Goal: Transaction & Acquisition: Subscribe to service/newsletter

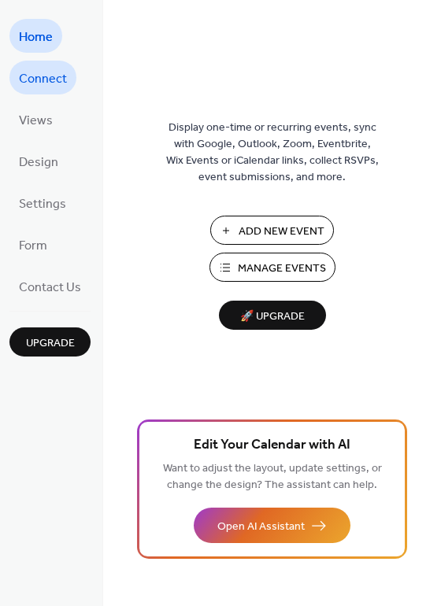
click at [55, 83] on span "Connect" at bounding box center [43, 79] width 48 height 24
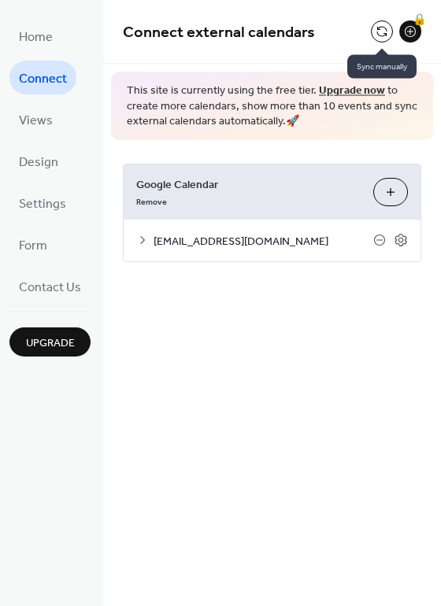
click at [381, 40] on button at bounding box center [382, 31] width 22 height 22
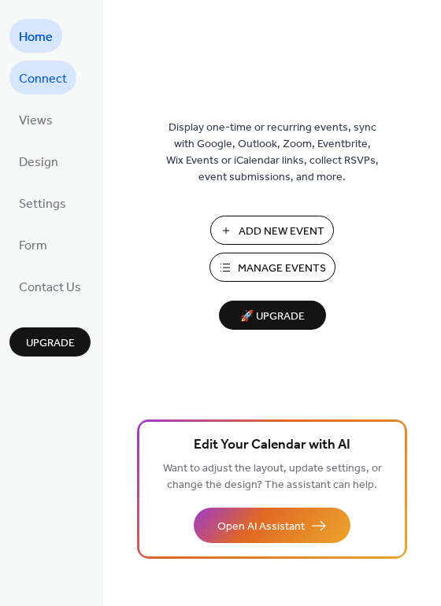
click at [33, 82] on span "Connect" at bounding box center [43, 79] width 48 height 24
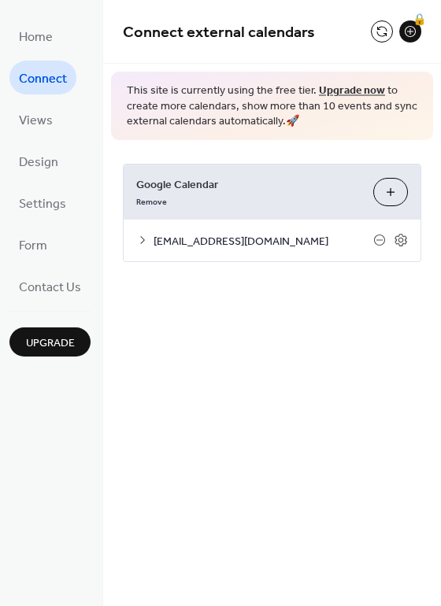
click at [340, 90] on link "Upgrade now" at bounding box center [352, 90] width 66 height 21
click at [385, 31] on button at bounding box center [382, 31] width 22 height 22
